Goal: Task Accomplishment & Management: Manage account settings

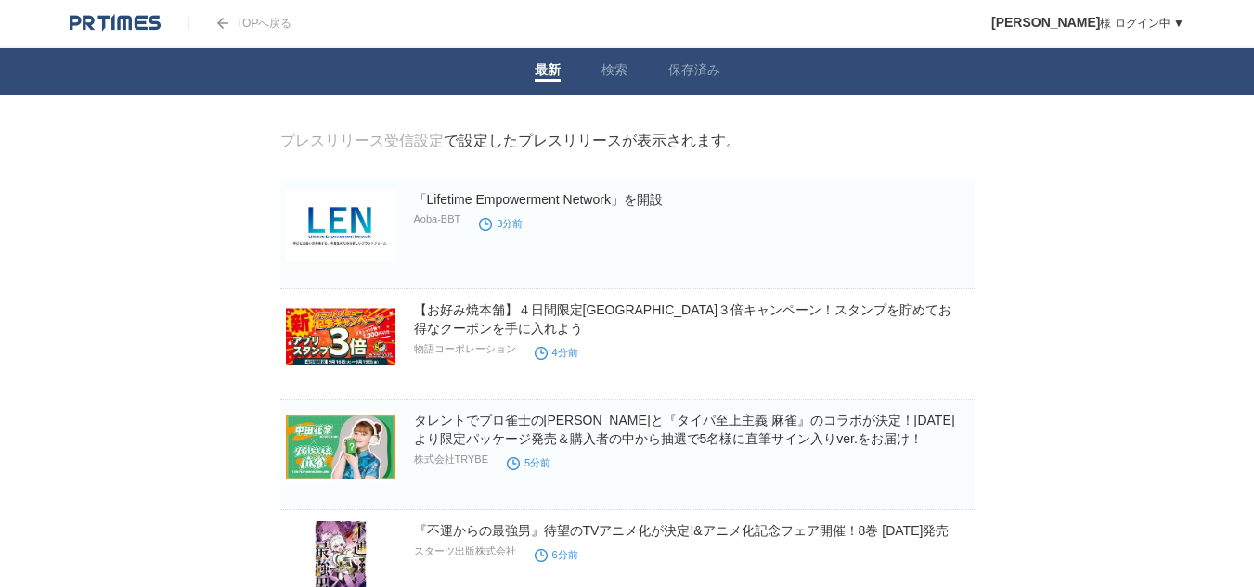
click at [413, 144] on link "プレスリリース受信設定" at bounding box center [361, 141] width 163 height 16
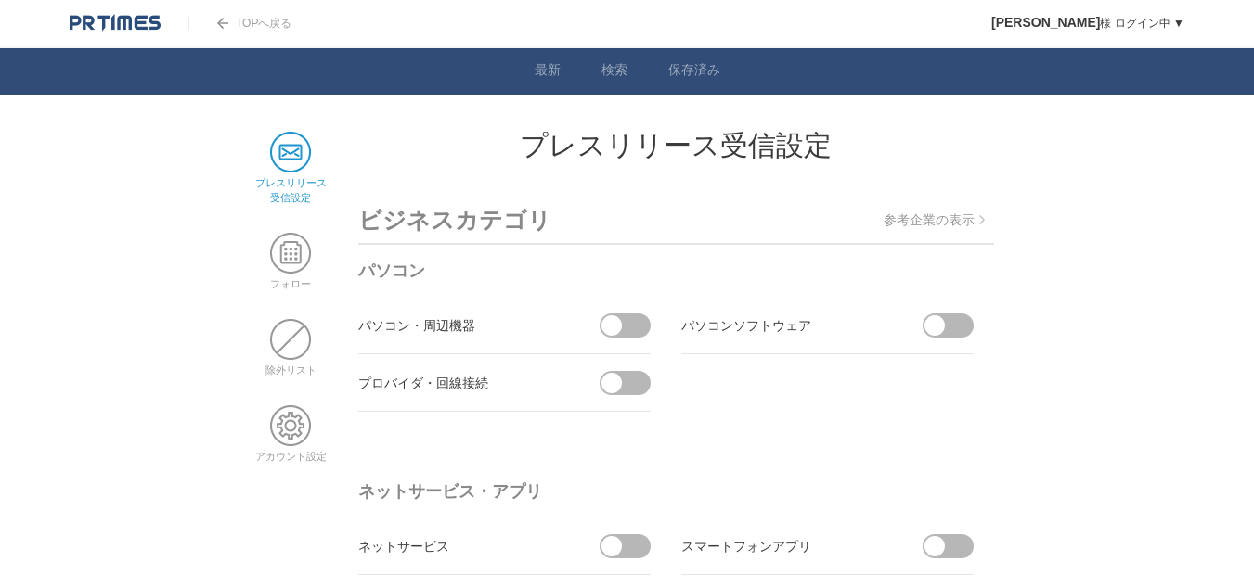
click at [278, 144] on span at bounding box center [290, 152] width 41 height 41
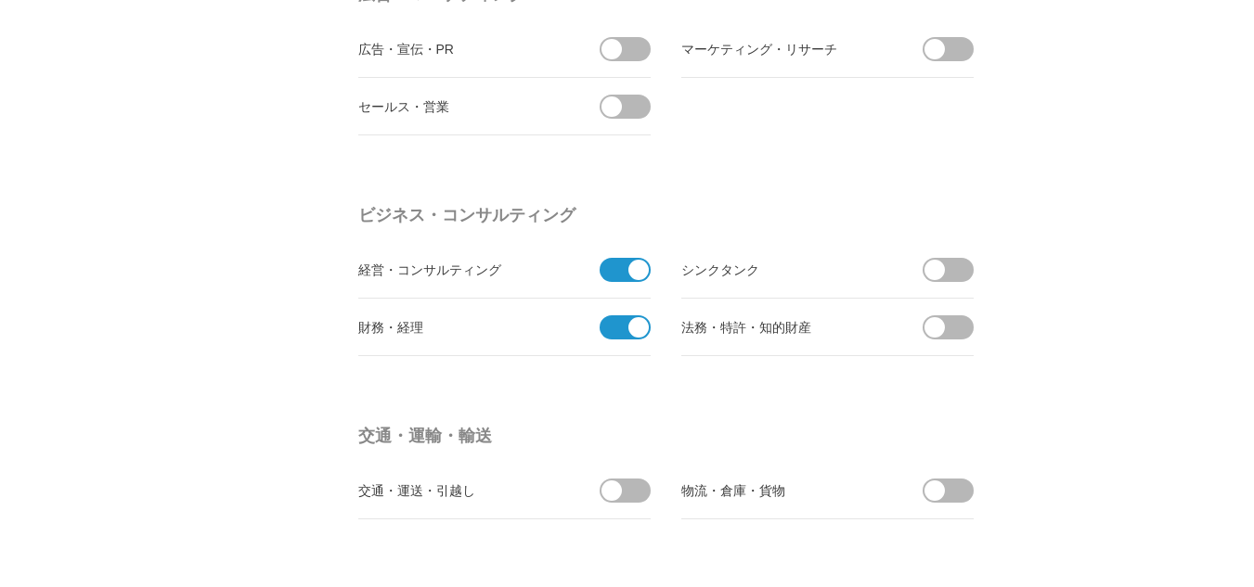
scroll to position [5065, 0]
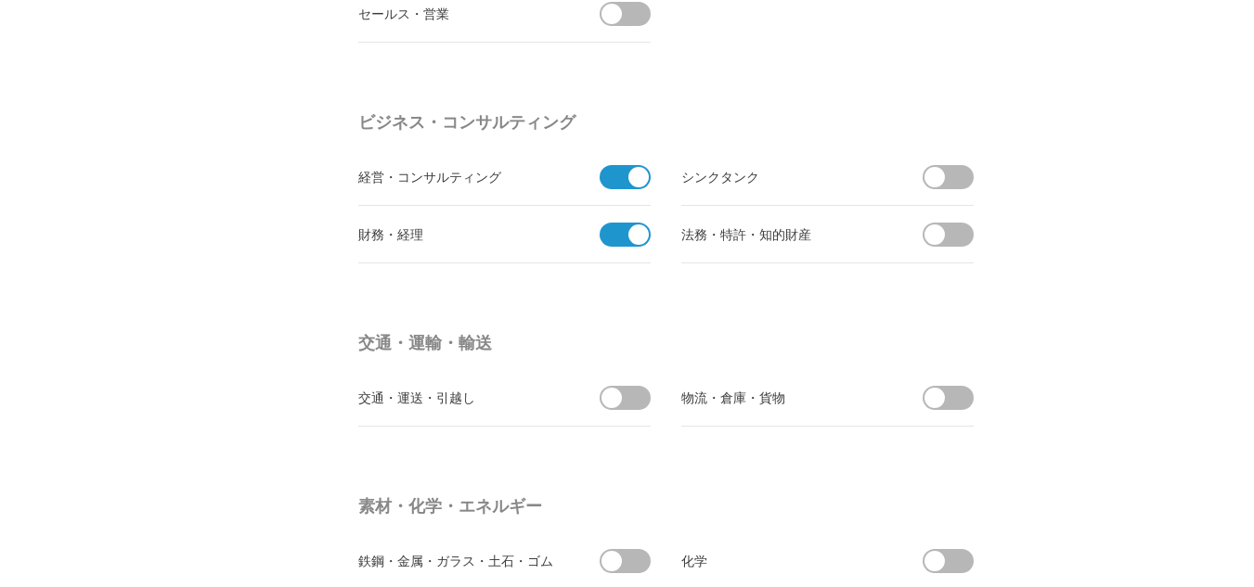
click at [641, 171] on span at bounding box center [638, 177] width 20 height 20
click at [0, 0] on input "checkbox" at bounding box center [0, 0] width 0 height 0
click at [643, 233] on span at bounding box center [638, 235] width 20 height 20
click at [0, 0] on input "checkbox" at bounding box center [0, 0] width 0 height 0
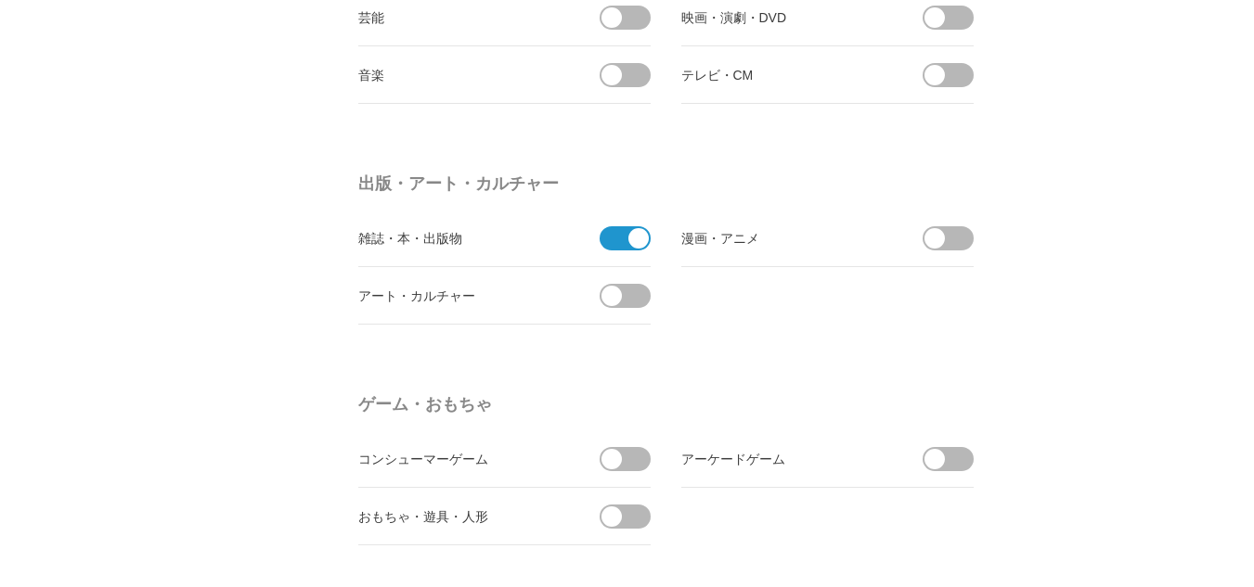
scroll to position [1539, 0]
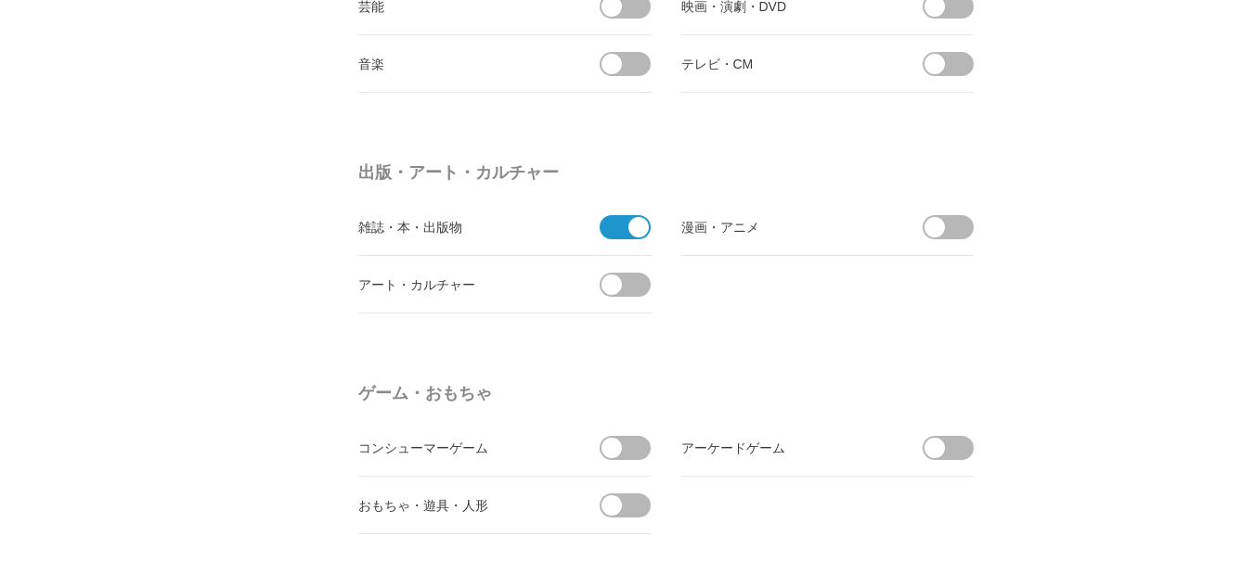
click at [642, 233] on span at bounding box center [638, 227] width 20 height 20
click at [0, 0] on input "checkbox" at bounding box center [0, 0] width 0 height 0
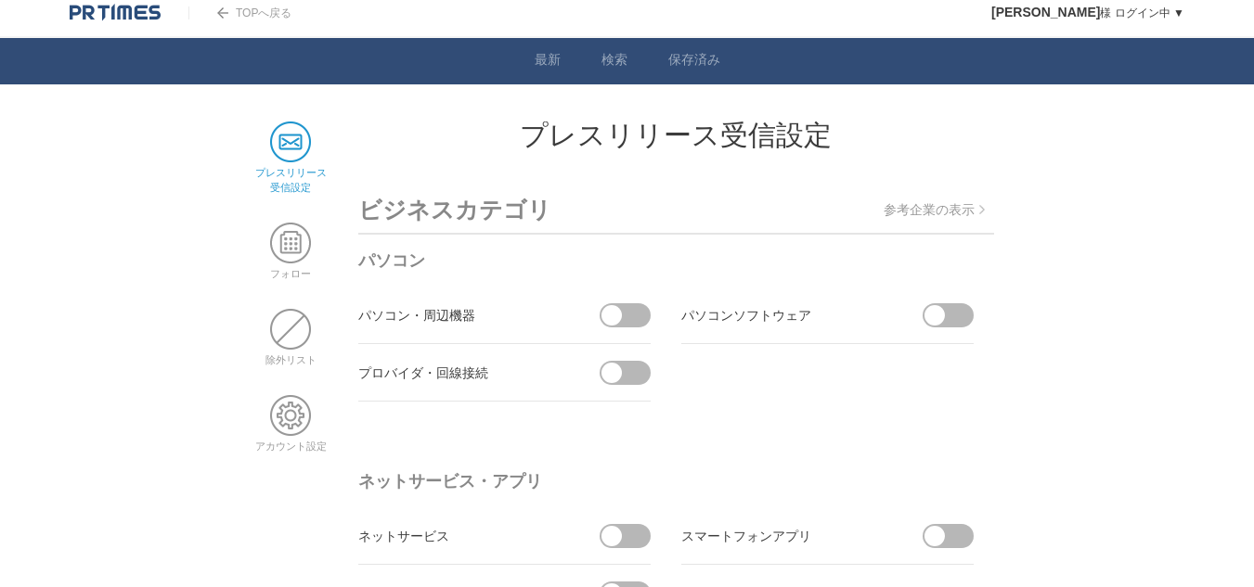
scroll to position [0, 0]
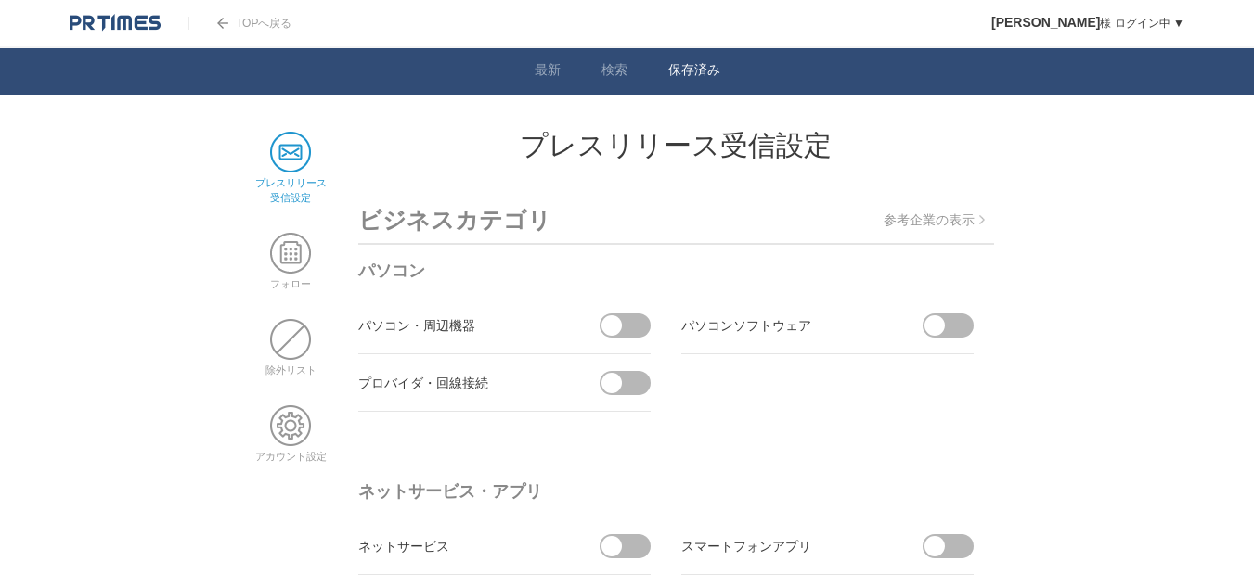
click at [705, 69] on link "保存済み" at bounding box center [694, 71] width 52 height 19
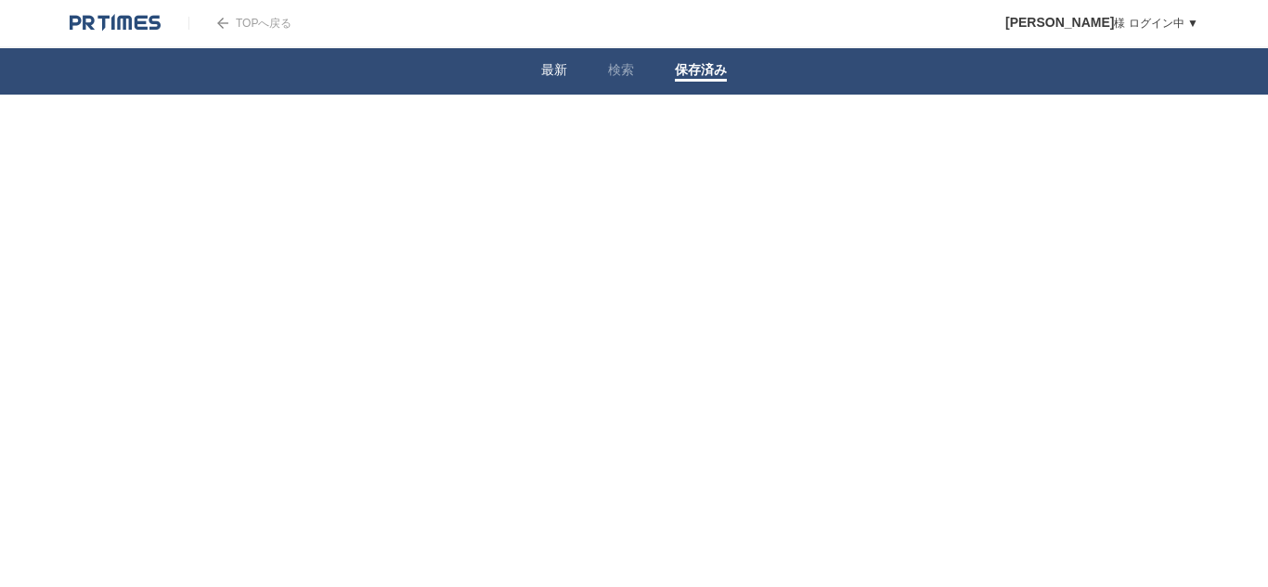
click at [543, 68] on link "最新" at bounding box center [554, 71] width 26 height 19
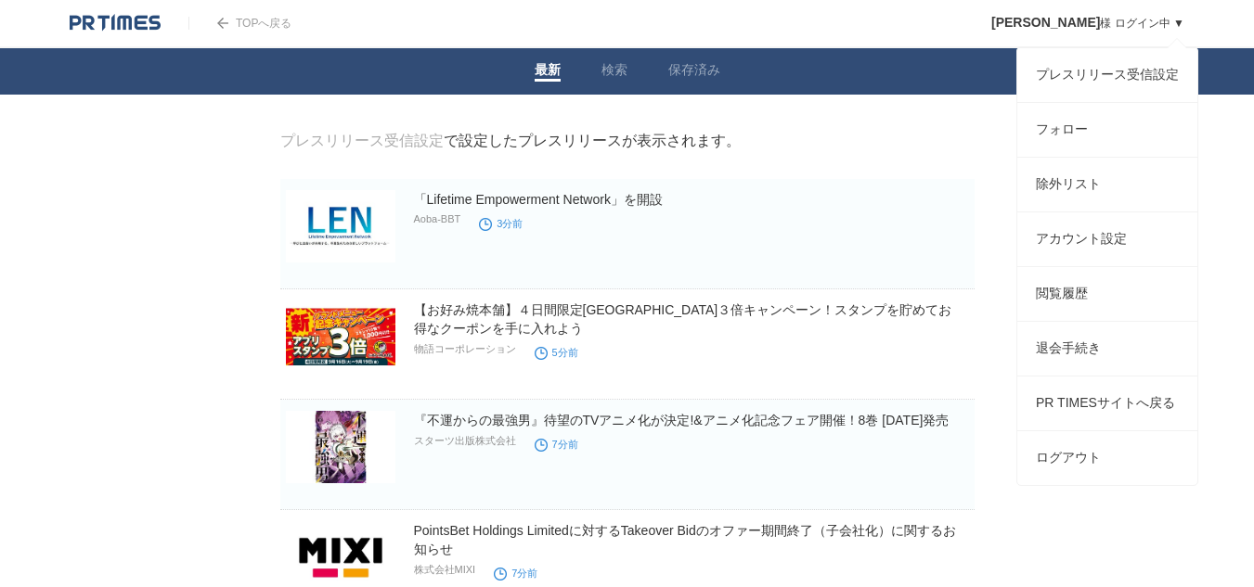
click at [1183, 22] on link "井上絵里 様 ログイン中 ▼" at bounding box center [1087, 23] width 193 height 13
click at [1101, 252] on link "アカウント設定" at bounding box center [1107, 240] width 180 height 54
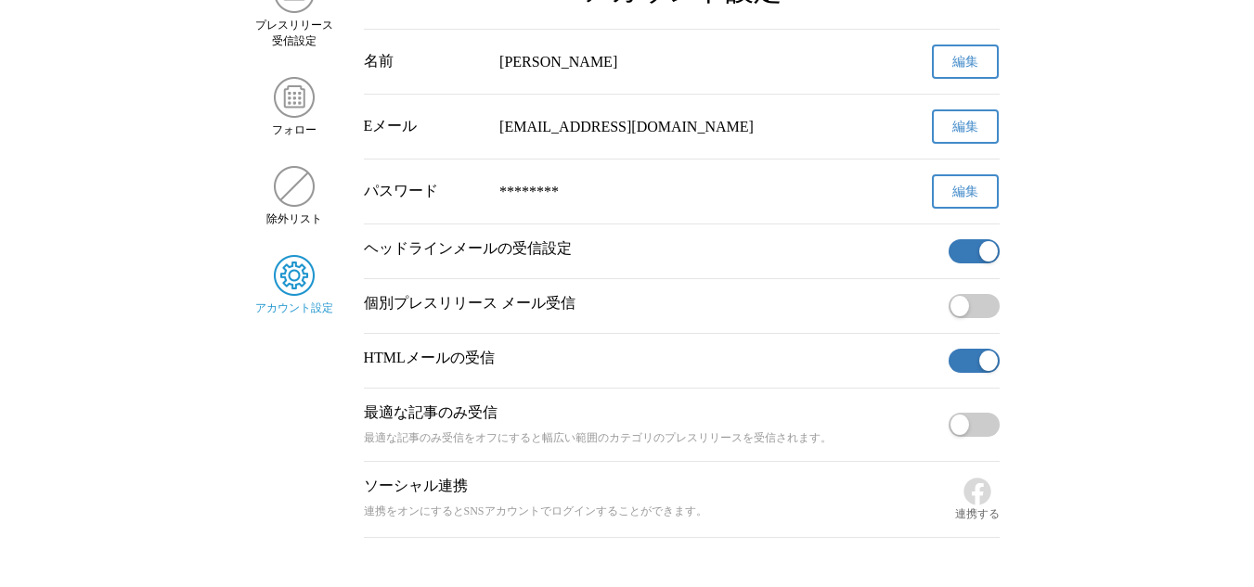
scroll to position [186, 0]
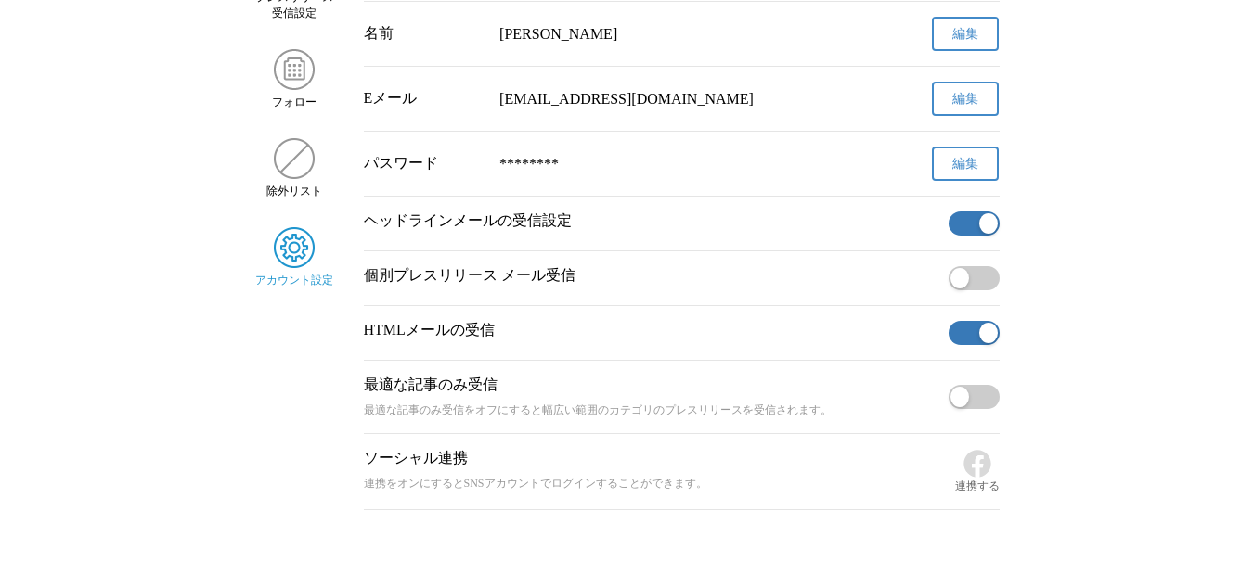
click at [963, 399] on span "button" at bounding box center [959, 397] width 19 height 20
click at [983, 228] on span "button" at bounding box center [988, 223] width 19 height 20
click at [962, 281] on span "button" at bounding box center [959, 278] width 19 height 20
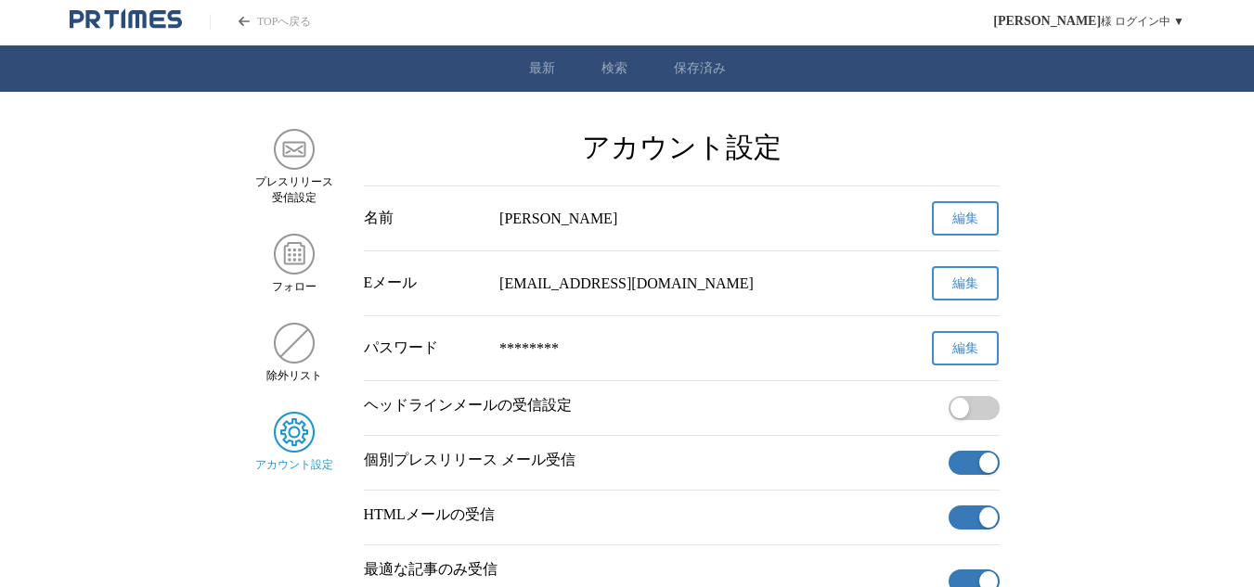
scroll to position [0, 0]
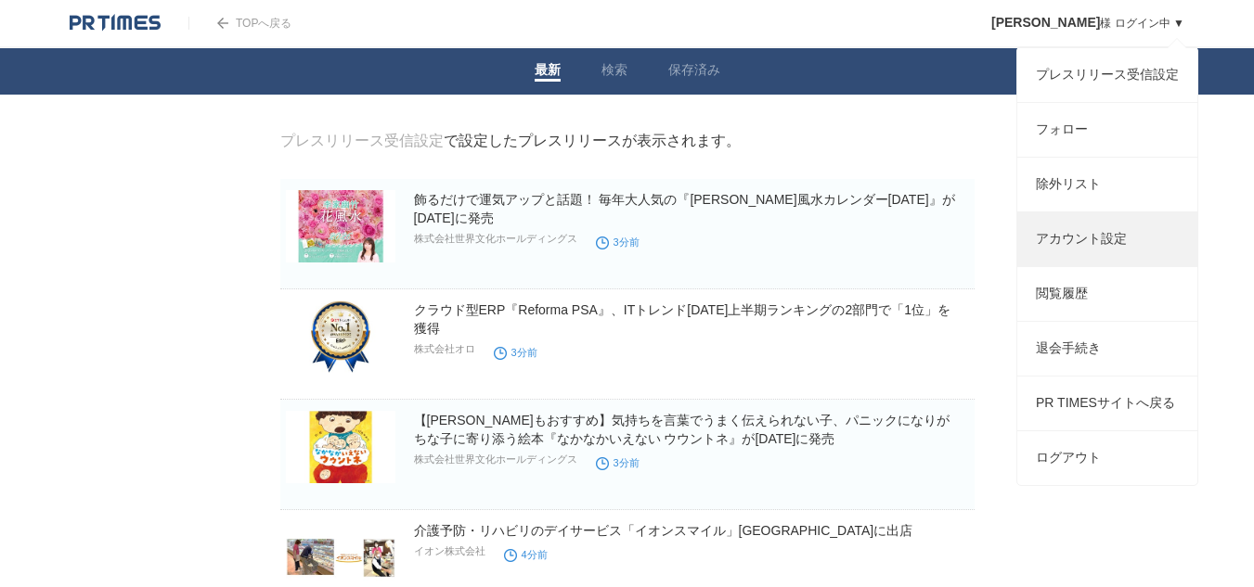
click at [1117, 266] on link "アカウント設定" at bounding box center [1107, 240] width 180 height 54
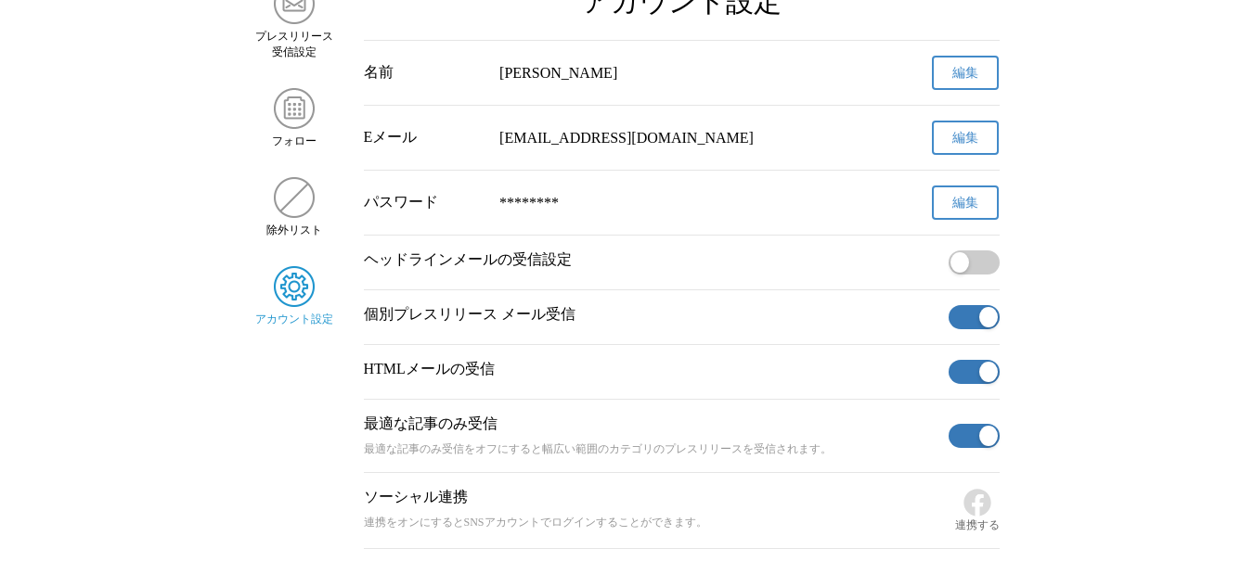
scroll to position [256, 0]
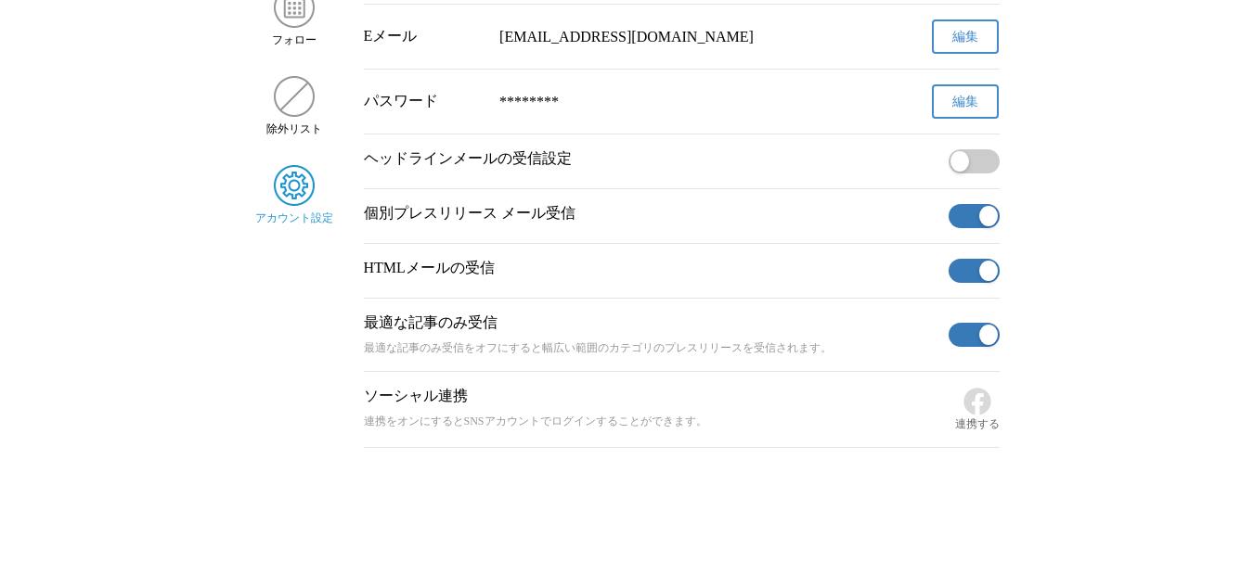
click at [986, 212] on span "button" at bounding box center [988, 216] width 19 height 20
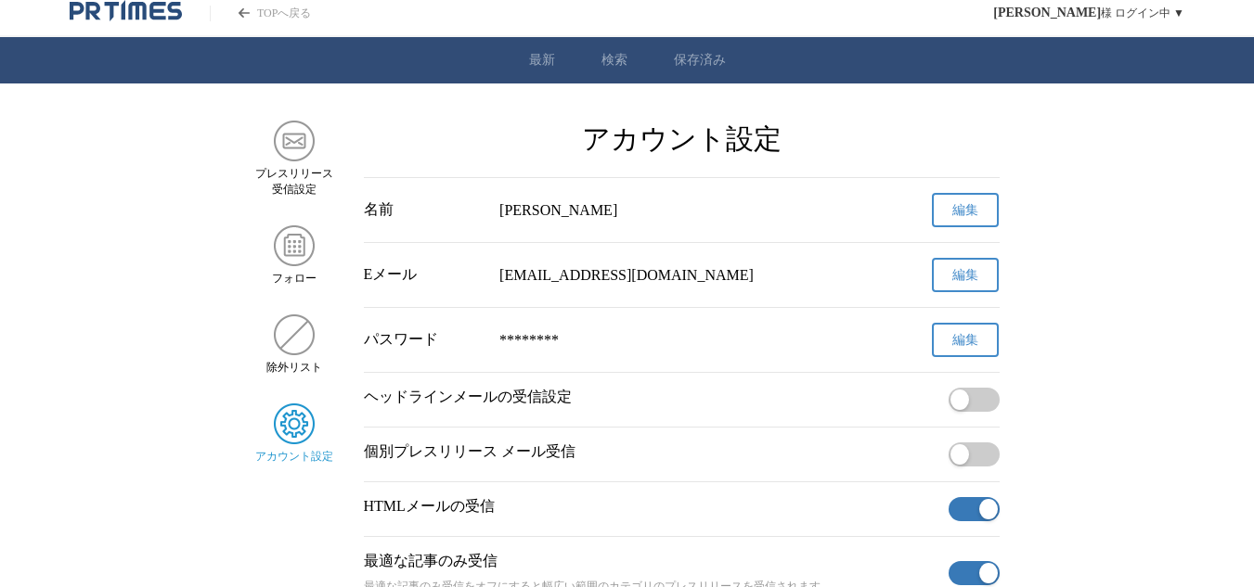
scroll to position [0, 0]
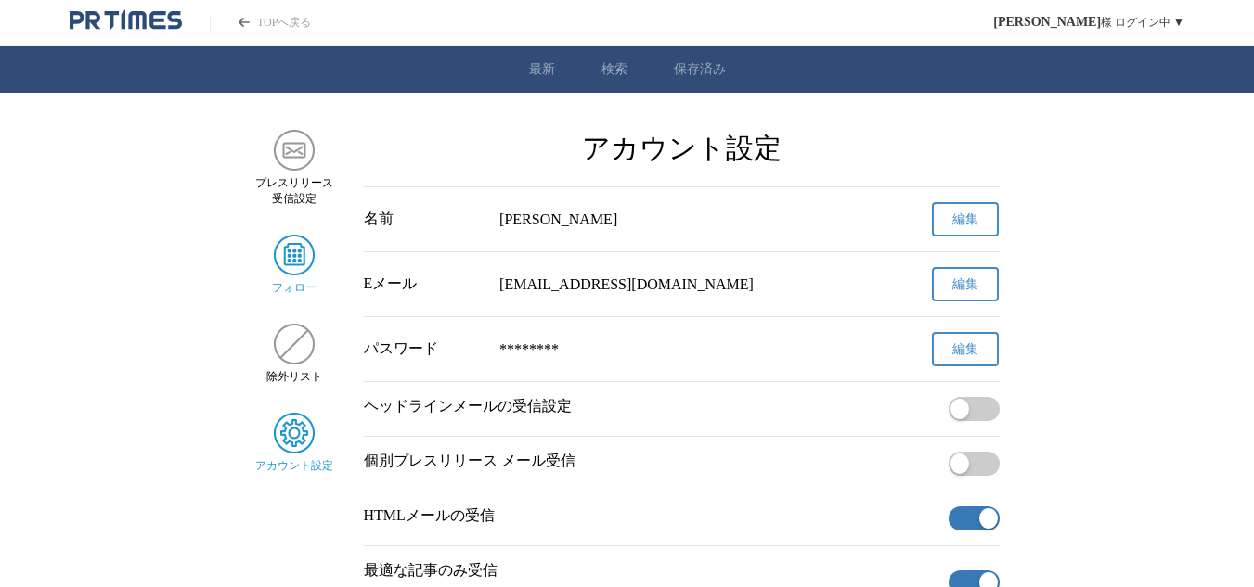
click at [291, 262] on img "サイドメニュー" at bounding box center [294, 255] width 41 height 41
